Goal: Transaction & Acquisition: Purchase product/service

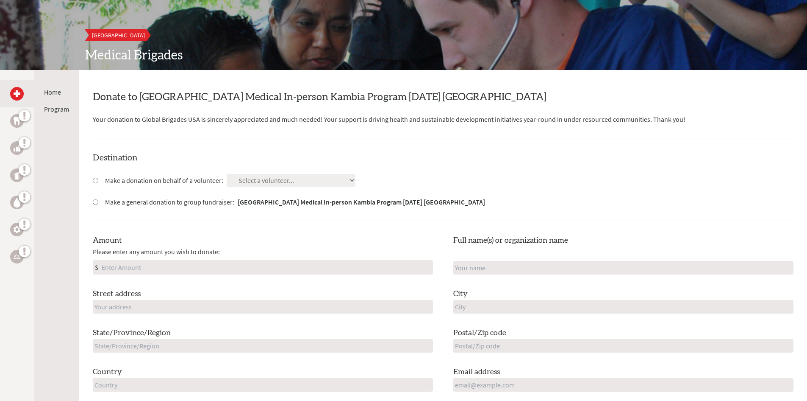
scroll to position [85, 0]
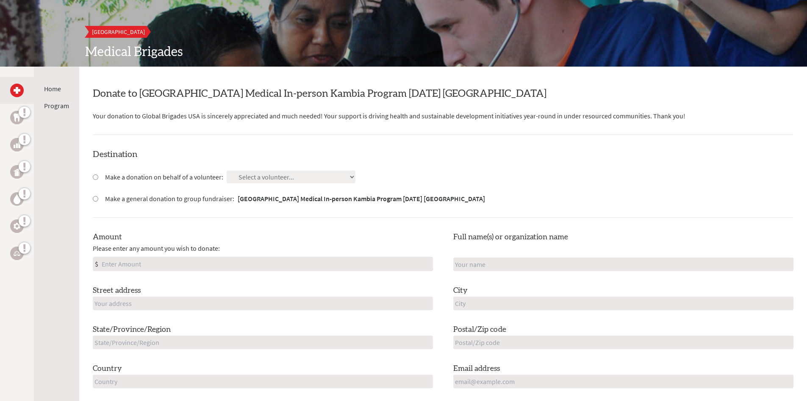
click at [145, 175] on label "Make a donation on behalf of a volunteer:" at bounding box center [164, 177] width 118 height 10
click at [98, 175] on input "Make a donation on behalf of a volunteer:" at bounding box center [96, 177] width 6 height 6
radio input "true"
click at [283, 181] on select "Select a volunteer... [PERSON_NAME] [PERSON_NAME] [PERSON_NAME] [PERSON_NAME] I…" at bounding box center [291, 176] width 129 height 13
select select "8CFC97A8-253F-11F0-B8AC-42010A400003"
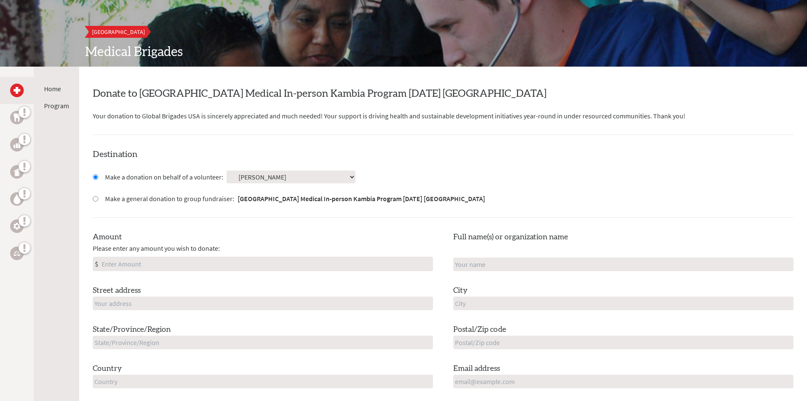
click at [227, 170] on select "Select a volunteer... [PERSON_NAME] [PERSON_NAME] [PERSON_NAME] [PERSON_NAME] I…" at bounding box center [291, 176] width 129 height 13
click at [160, 264] on input "Amount" at bounding box center [266, 264] width 333 height 14
type input "250"
click at [197, 308] on input "text" at bounding box center [263, 303] width 340 height 14
type input "[STREET_ADDRESS]"
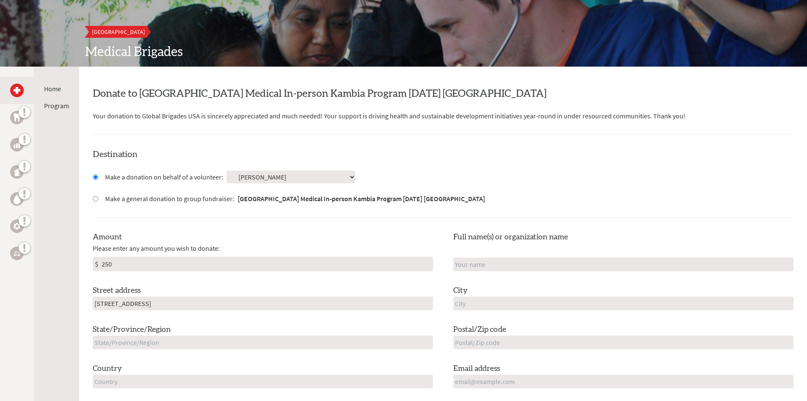
type input "[PERSON_NAME]"
type input "Caledonia"
type input "MI"
type input "49316"
type input "[GEOGRAPHIC_DATA]"
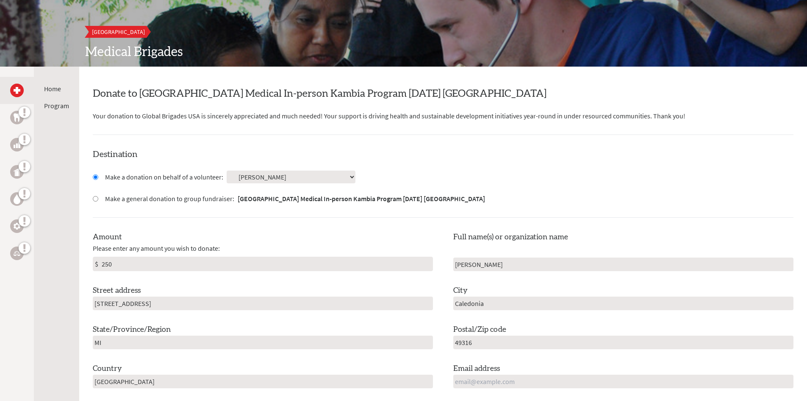
click at [530, 260] on input "[PERSON_NAME]" at bounding box center [623, 264] width 340 height 14
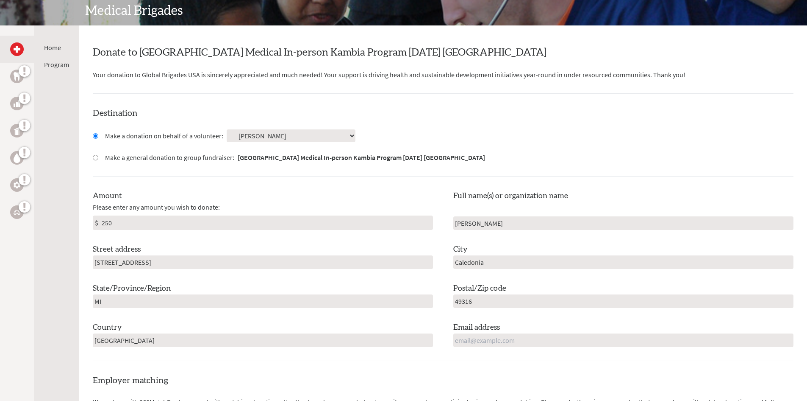
scroll to position [127, 0]
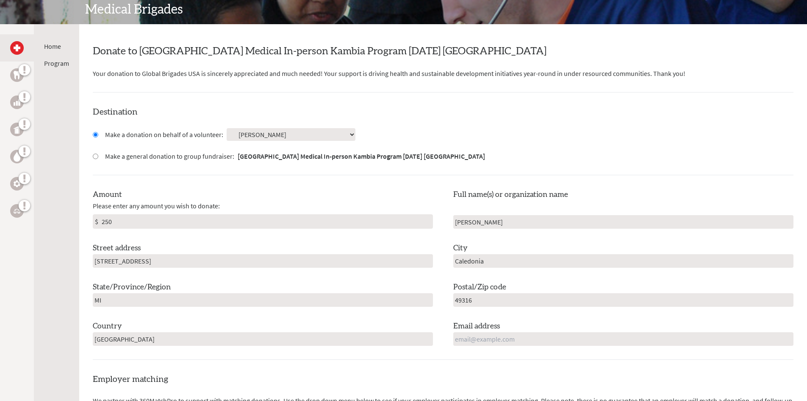
type input "[PERSON_NAME]"
click at [488, 337] on input "email" at bounding box center [623, 339] width 340 height 14
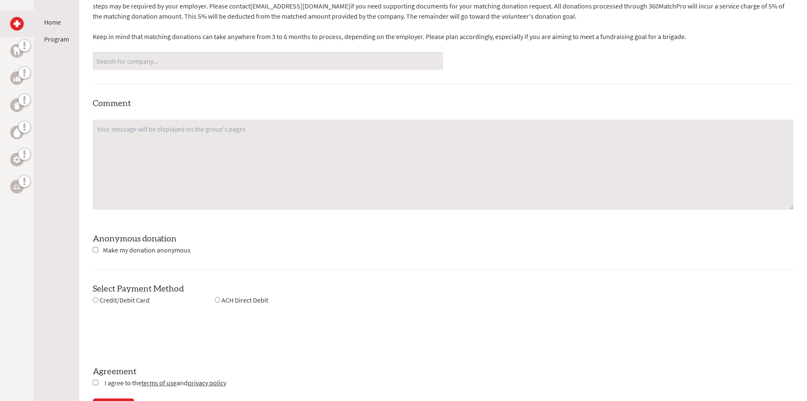
scroll to position [636, 0]
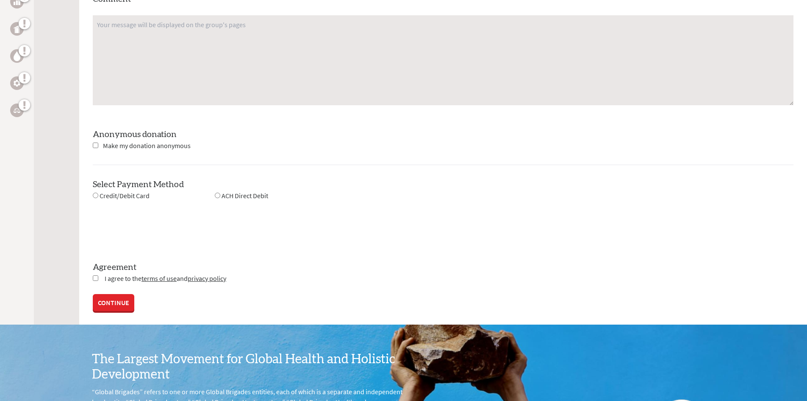
type input "[EMAIL_ADDRESS][PERSON_NAME][DOMAIN_NAME]"
click at [93, 195] on input "radio" at bounding box center [96, 195] width 6 height 6
radio input "true"
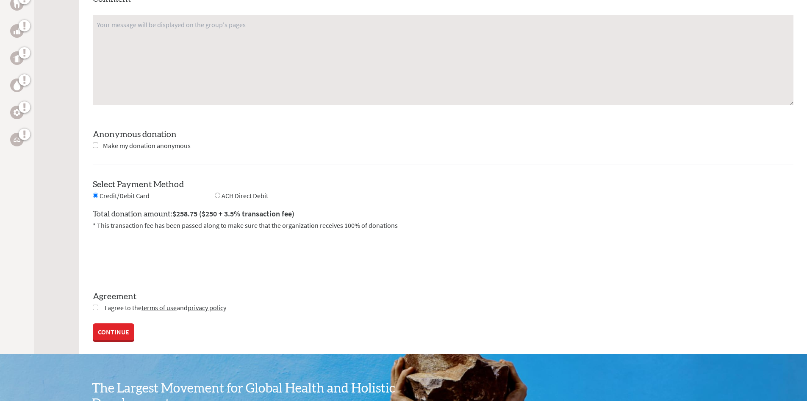
click at [95, 307] on input "checkbox" at bounding box center [96, 307] width 6 height 6
checkbox input "true"
click at [110, 334] on link "CONTINUE" at bounding box center [114, 332] width 42 height 17
